Goal: Task Accomplishment & Management: Manage account settings

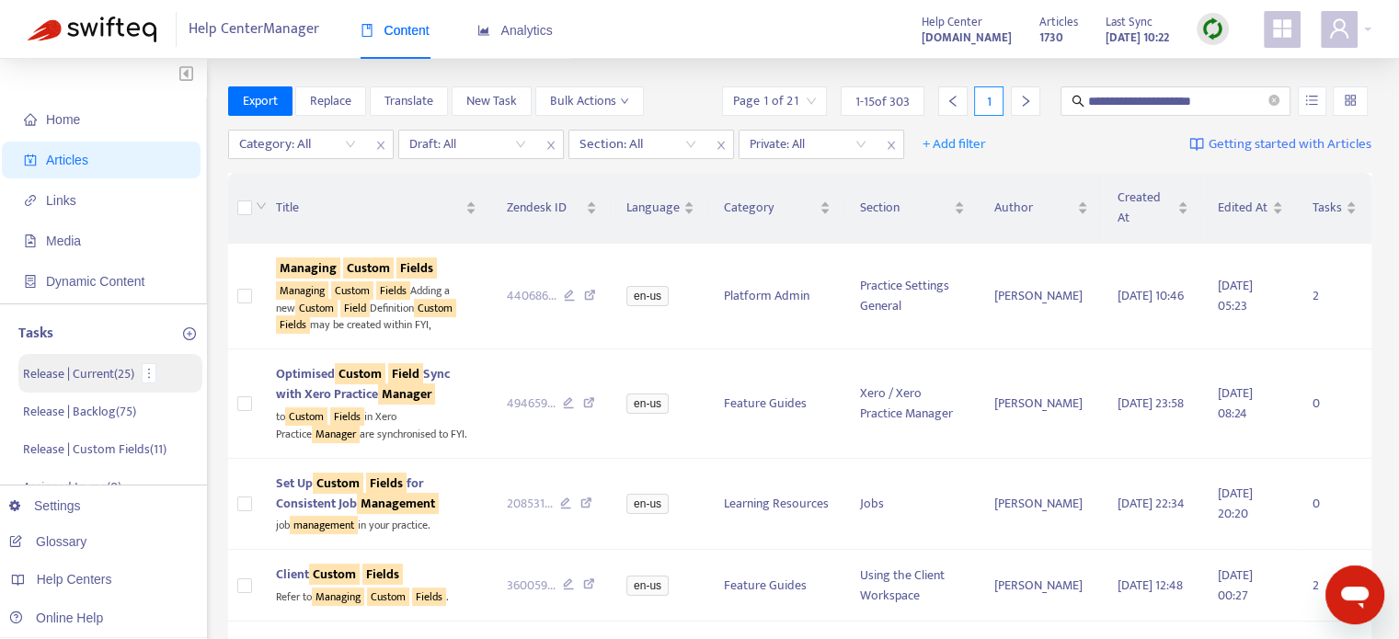
click at [92, 373] on p "Release | Current ( 25 )" at bounding box center [78, 373] width 111 height 19
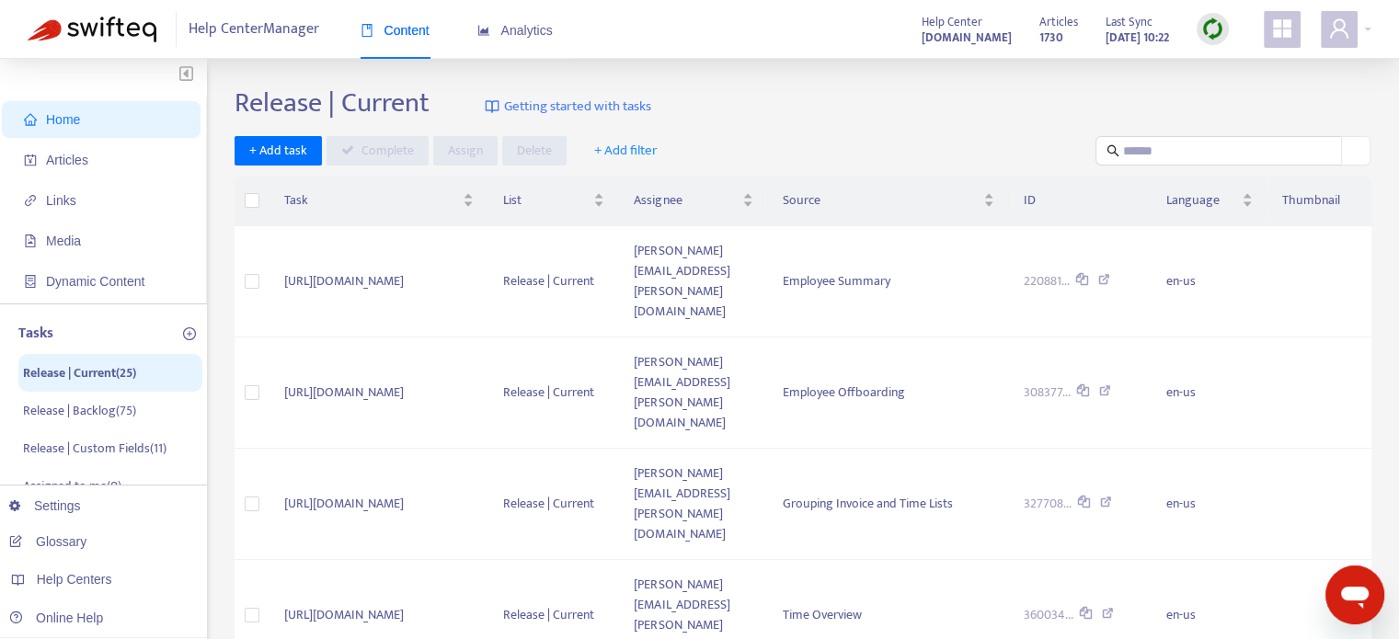
scroll to position [522, 0]
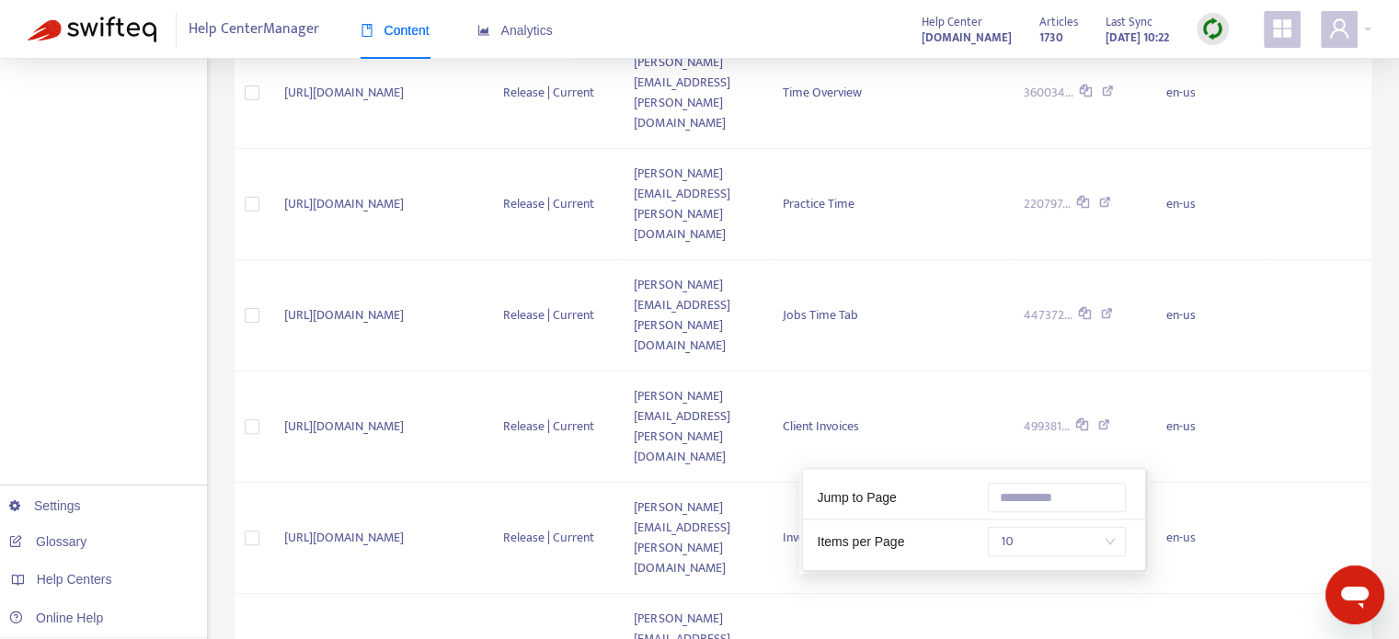
click at [1074, 541] on span "10" at bounding box center [1057, 542] width 116 height 28
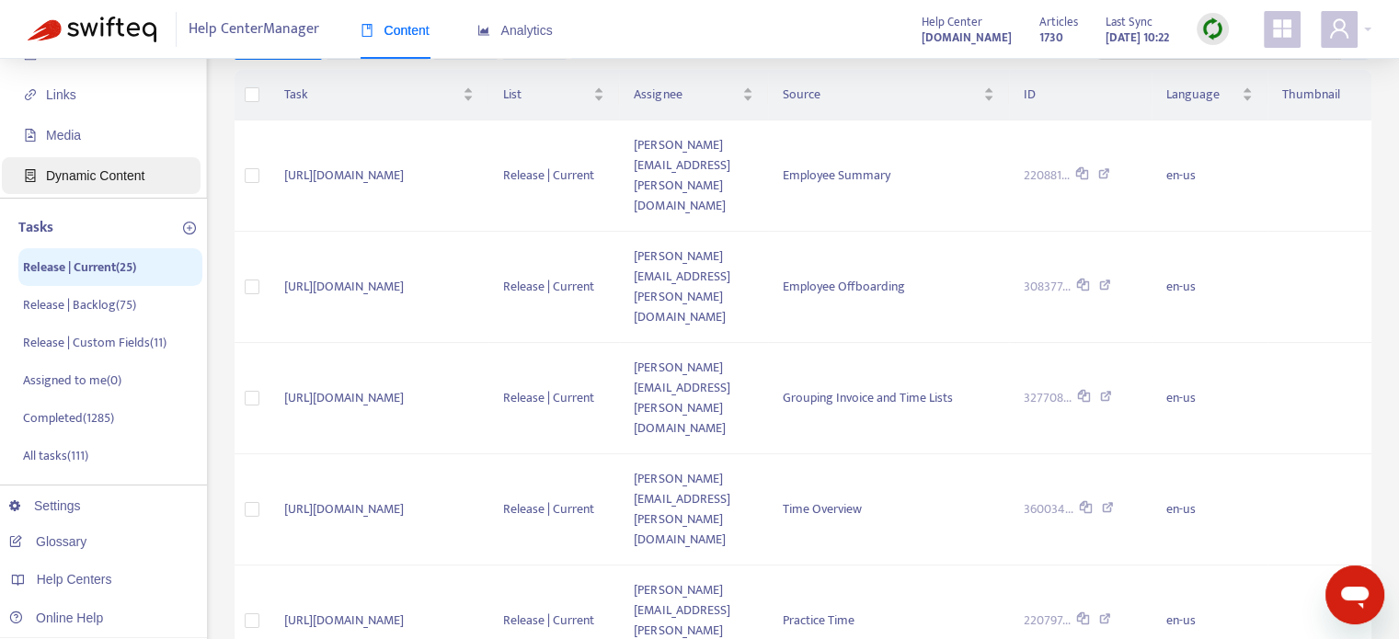
scroll to position [0, 0]
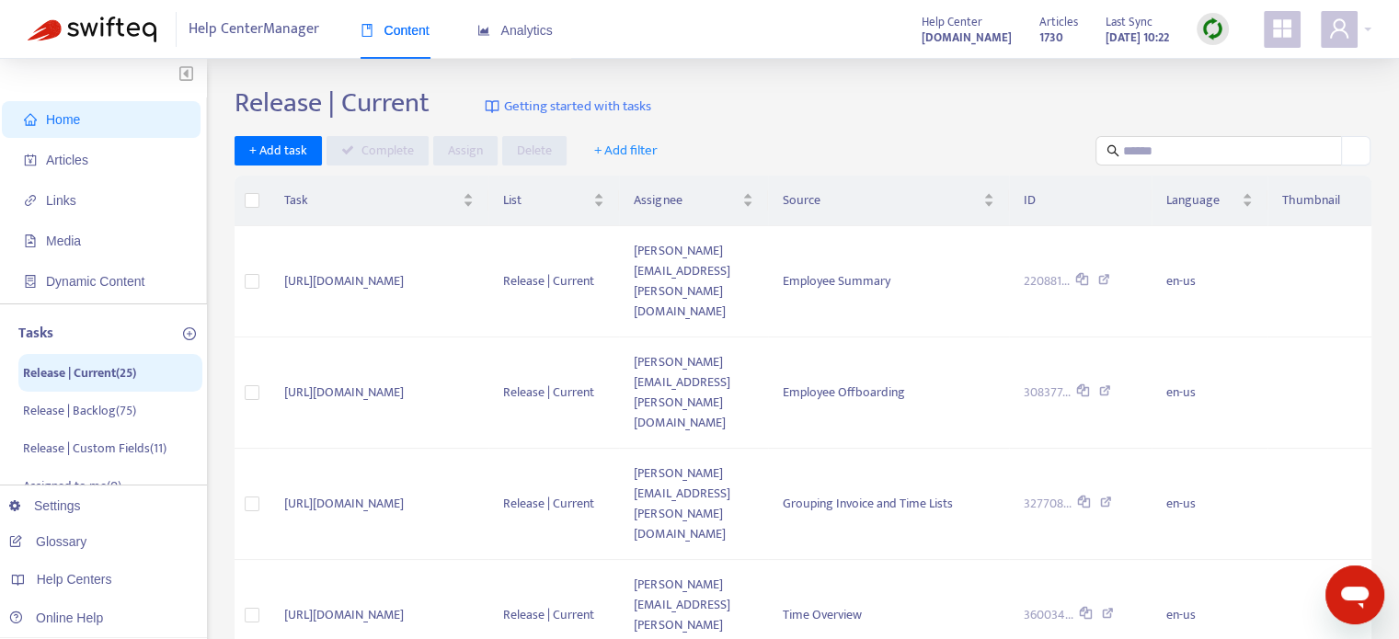
click at [191, 334] on icon "plus-circle" at bounding box center [189, 333] width 13 height 13
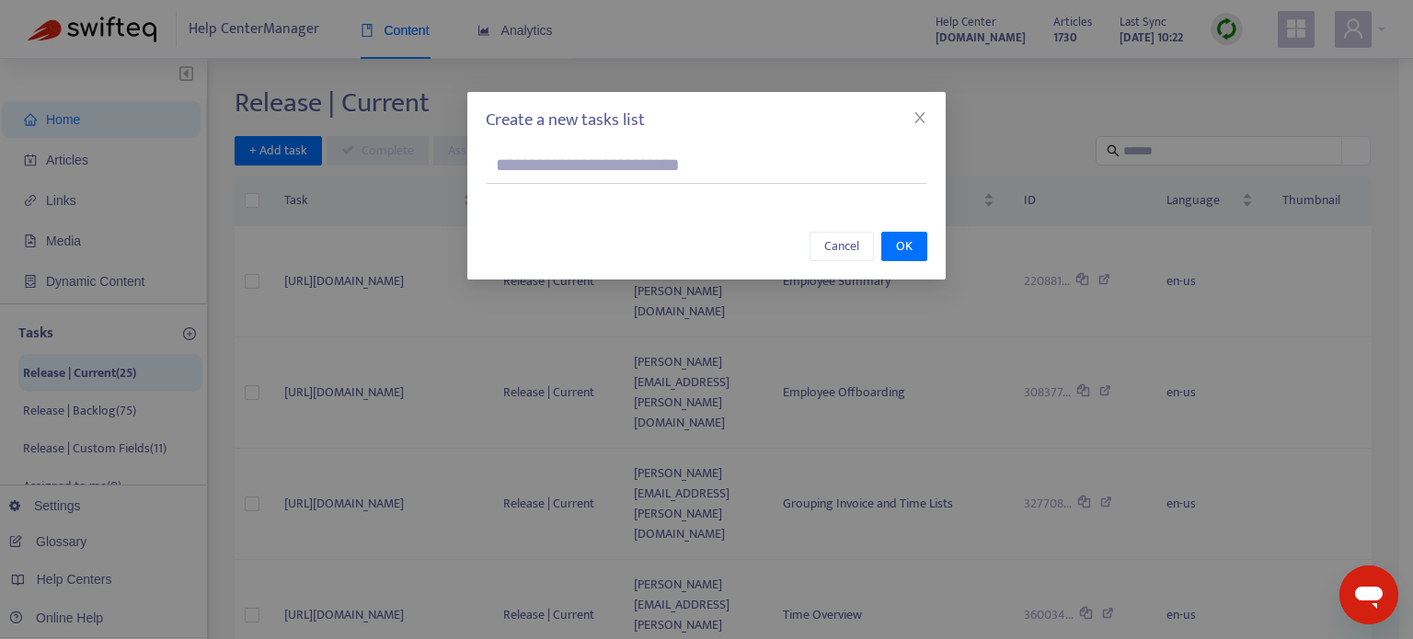
click at [607, 167] on input "text" at bounding box center [707, 165] width 442 height 37
type input "**********"
click at [908, 247] on span "OK" at bounding box center [904, 246] width 17 height 20
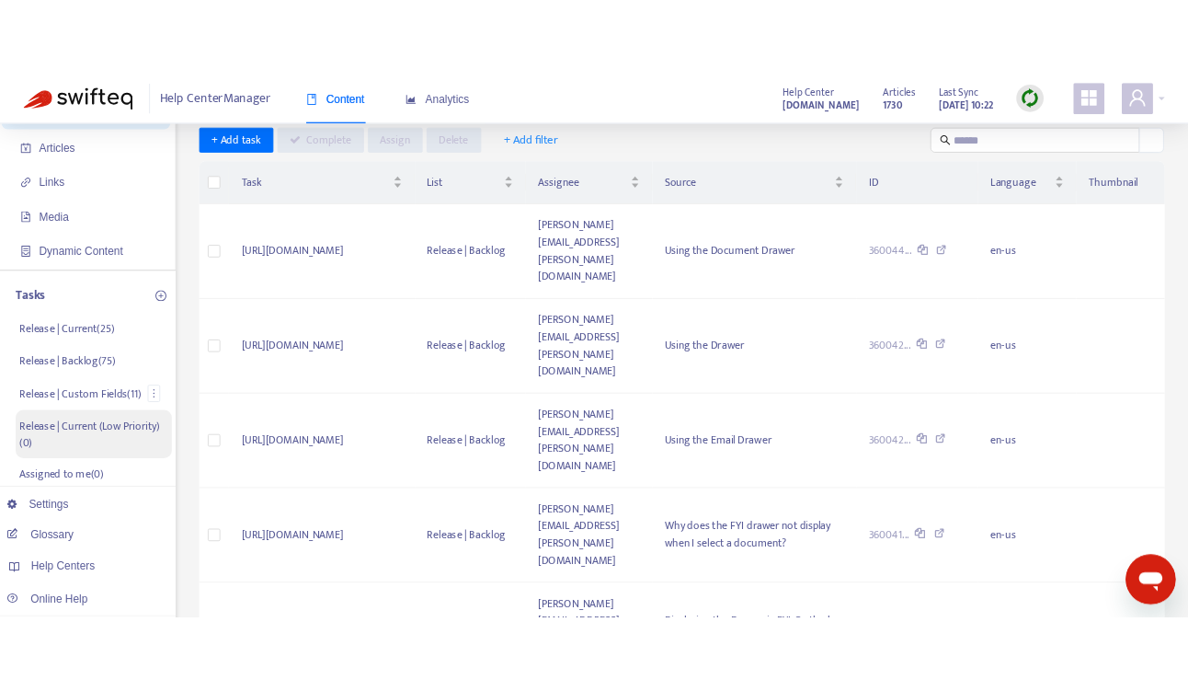
scroll to position [92, 0]
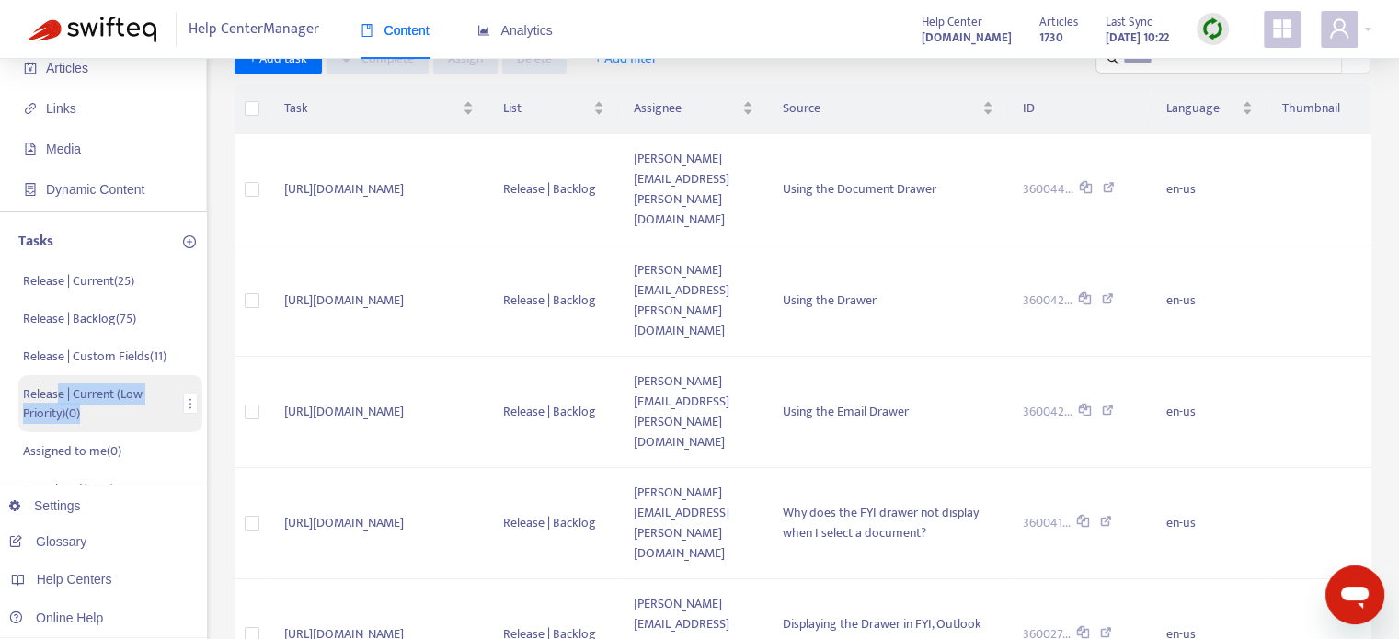
drag, startPoint x: 55, startPoint y: 401, endPoint x: 106, endPoint y: 414, distance: 52.2
click at [106, 414] on p "Release | Current (Low Priority) ( 0 )" at bounding box center [100, 404] width 154 height 39
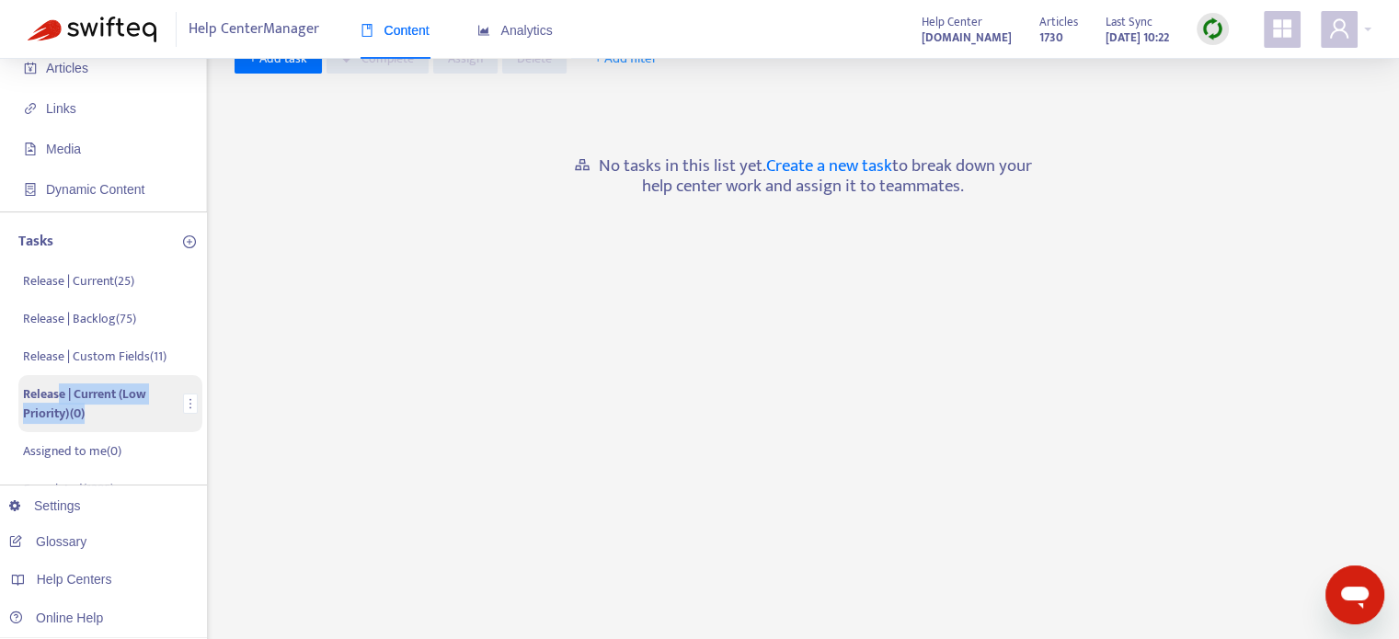
drag, startPoint x: 193, startPoint y: 405, endPoint x: 132, endPoint y: 413, distance: 61.3
click at [38, 393] on p "Release | Current (Low Priority) ( 0 )" at bounding box center [100, 404] width 154 height 39
click at [189, 402] on icon "more" at bounding box center [190, 403] width 13 height 13
click at [218, 489] on span "Move Up" at bounding box center [223, 494] width 47 height 21
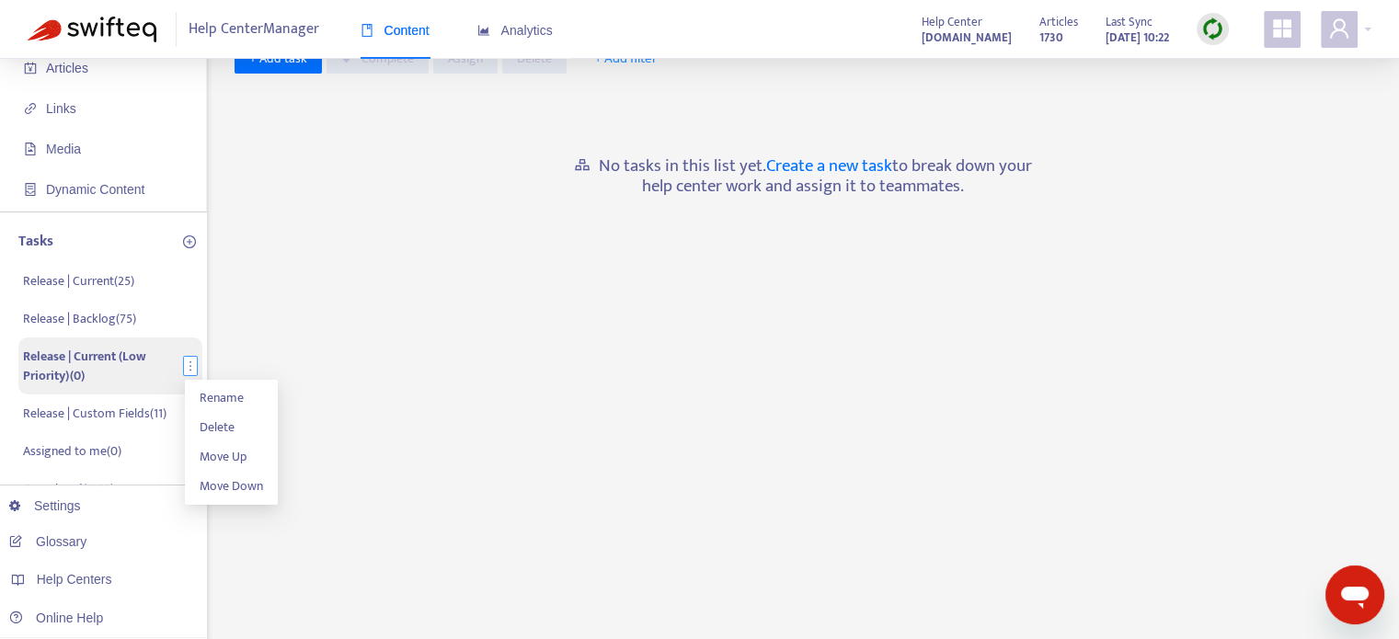
click at [189, 366] on icon "more" at bounding box center [190, 366] width 13 height 13
click at [225, 454] on span "Move Up" at bounding box center [223, 456] width 47 height 21
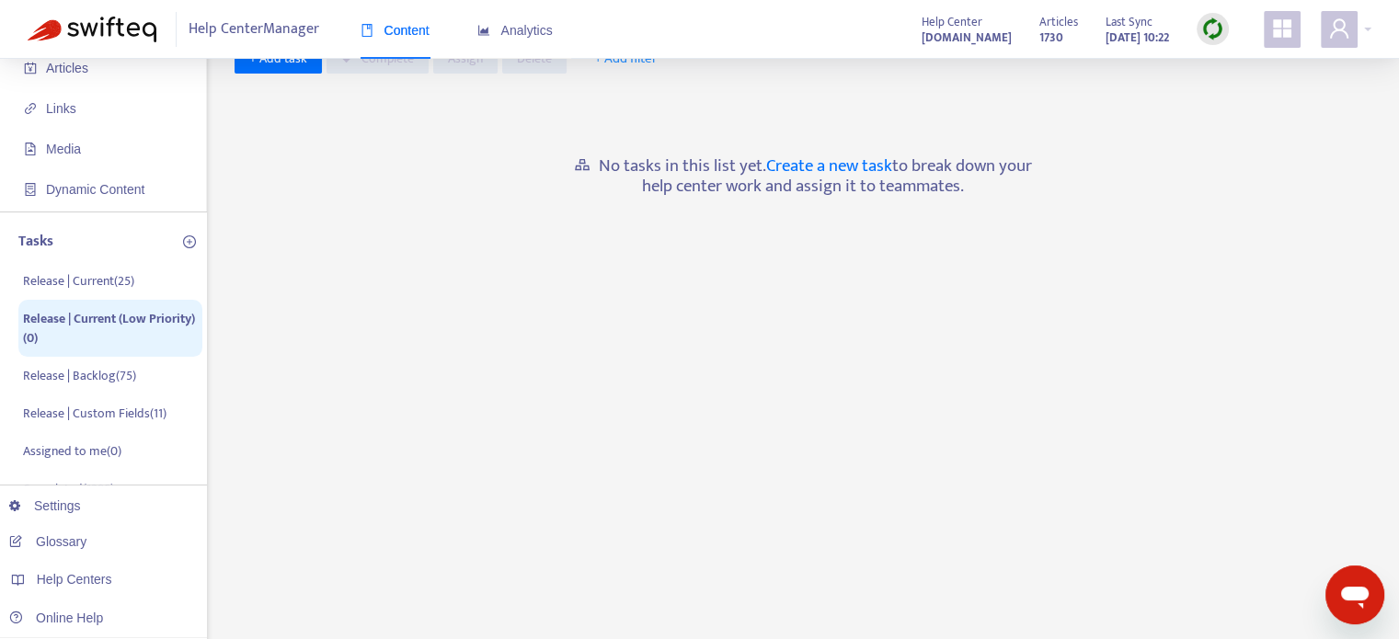
click at [239, 396] on div "Release | Current (Low Priority) Getting started with tasks + Add task Complete…" at bounding box center [803, 532] width 1137 height 1076
click at [92, 282] on p "Release | Current ( 25 )" at bounding box center [78, 281] width 111 height 19
